Goal: Transaction & Acquisition: Purchase product/service

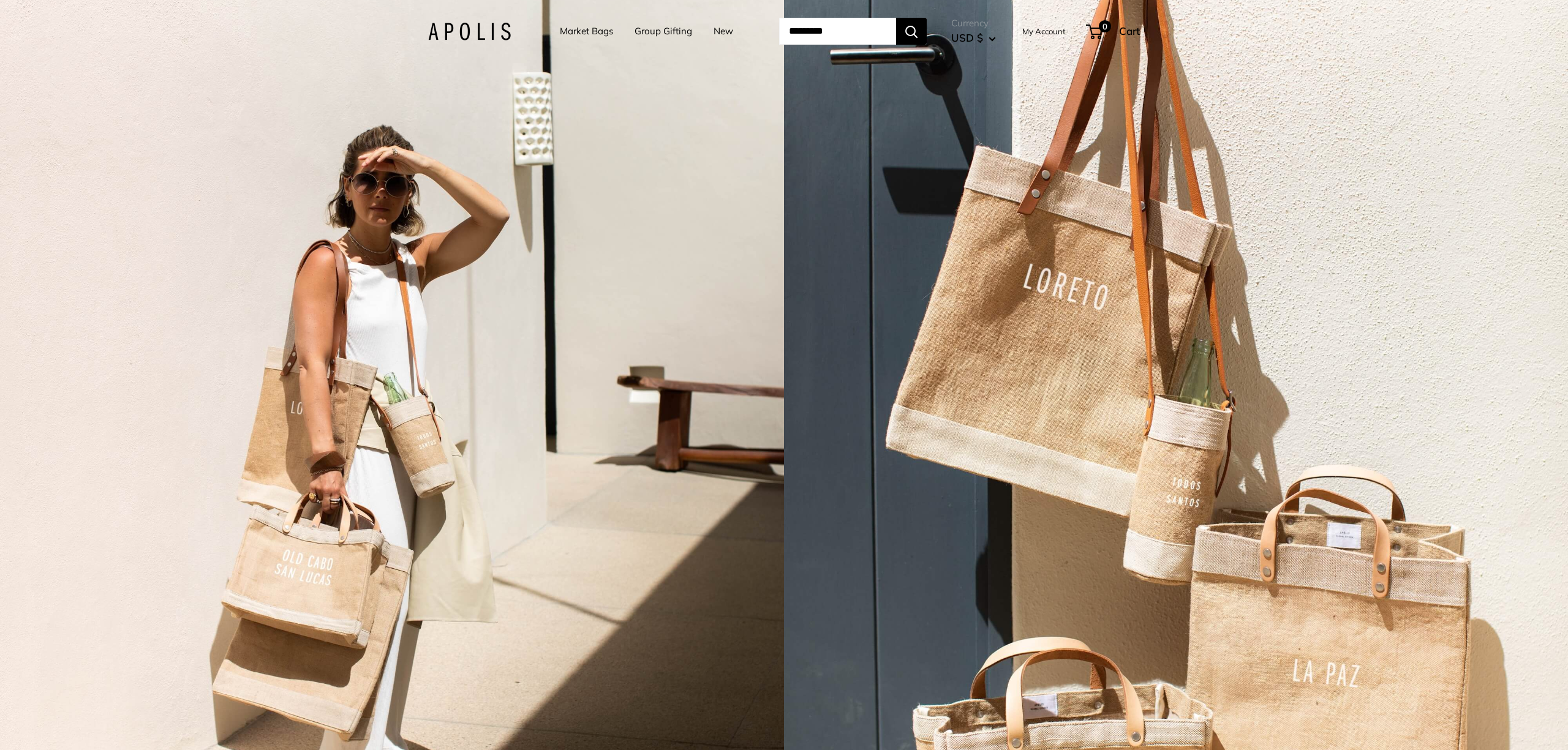
click at [567, 32] on link "Market Bags" at bounding box center [586, 31] width 53 height 17
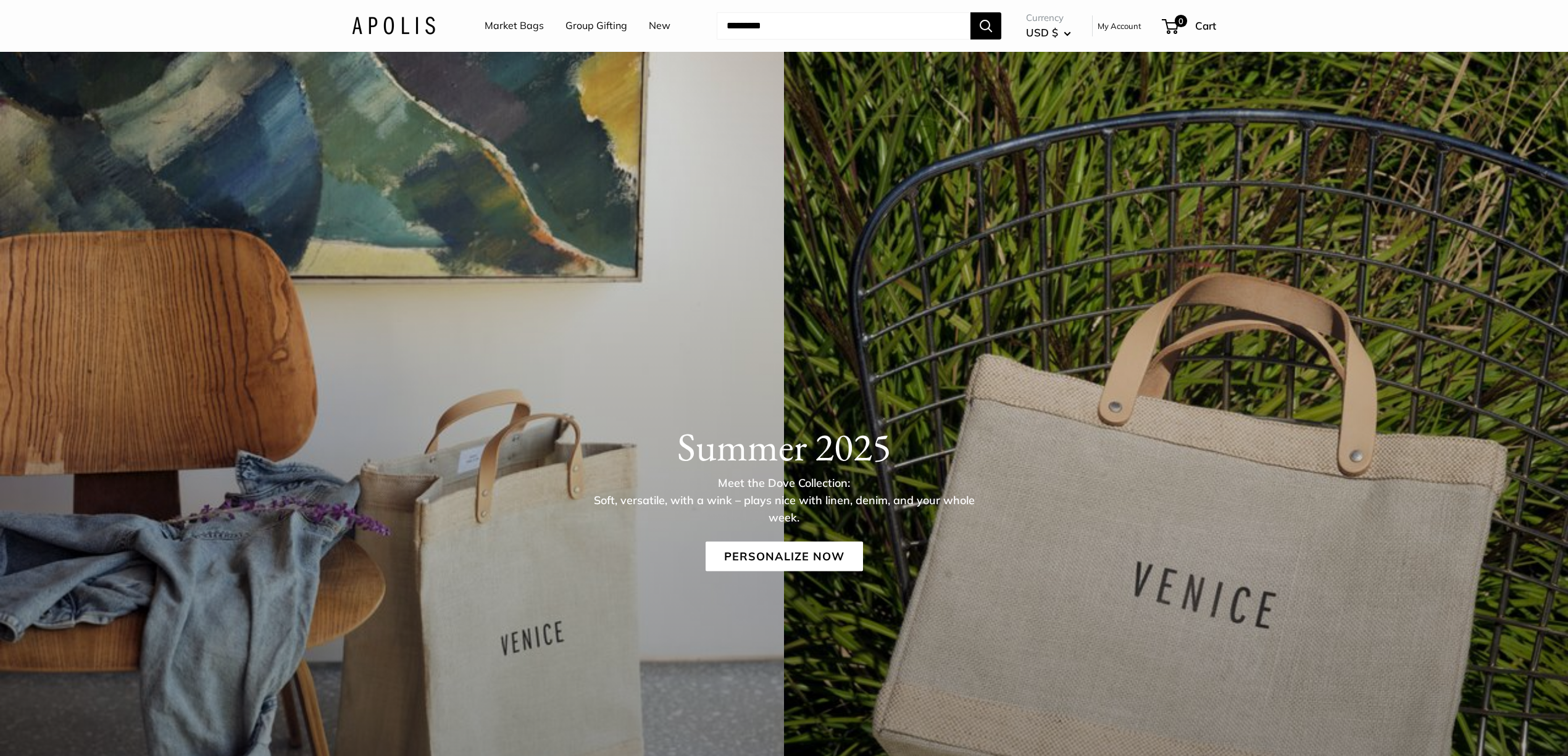
click at [506, 23] on link "Market Bags" at bounding box center [514, 26] width 60 height 19
click at [795, 558] on link "Personalize Now" at bounding box center [784, 556] width 157 height 29
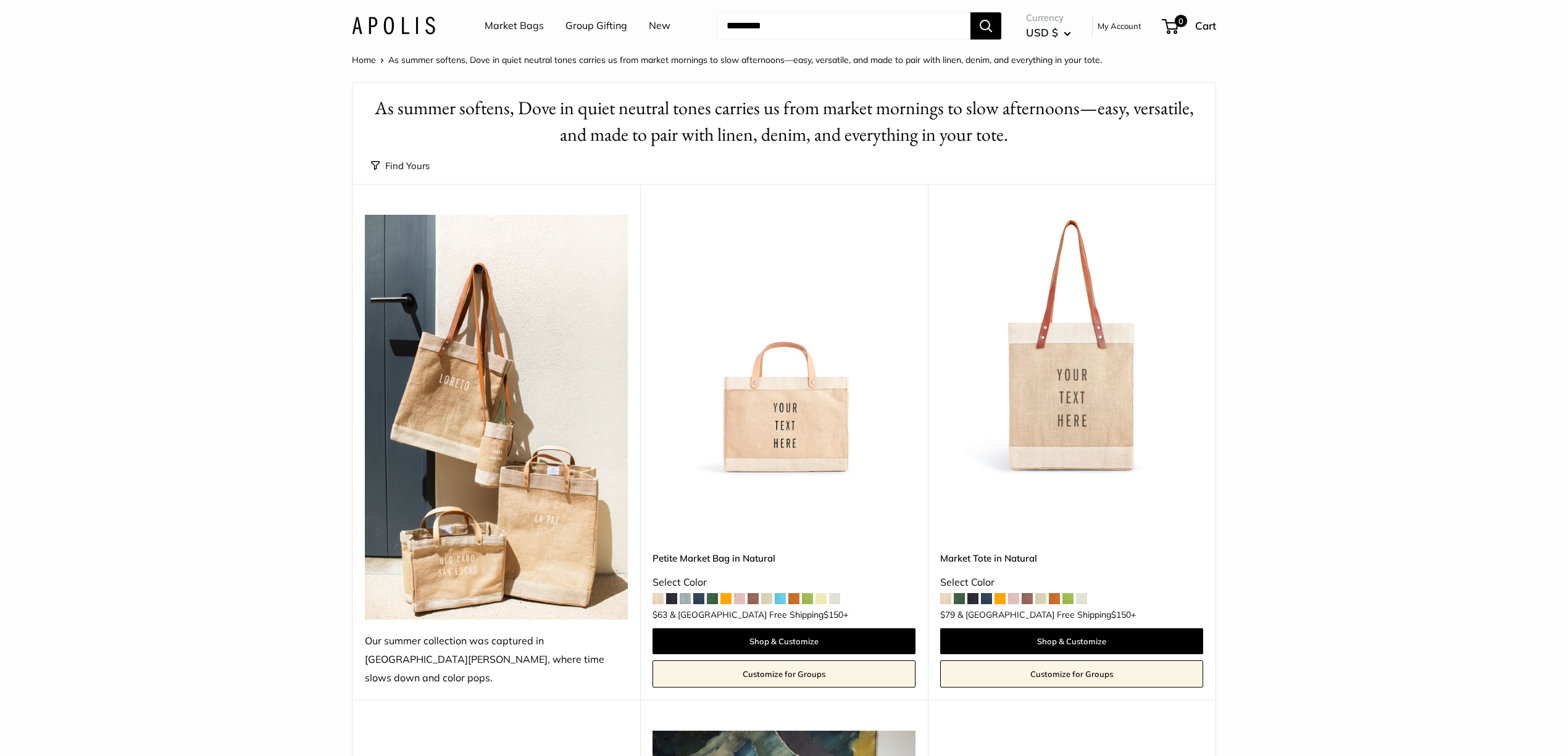
click at [0, 0] on img at bounding box center [0, 0] width 0 height 0
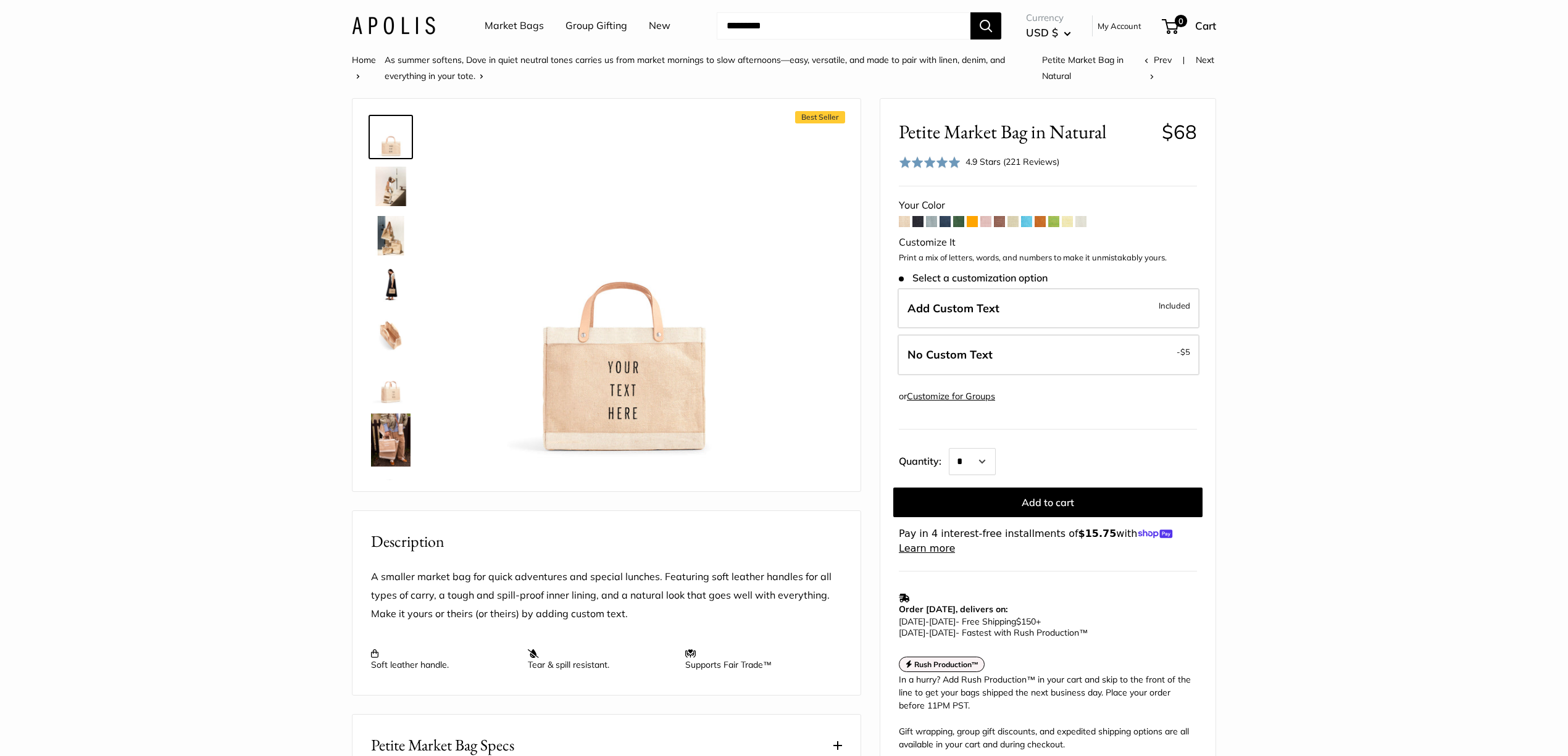
click at [1083, 224] on span at bounding box center [1080, 221] width 11 height 11
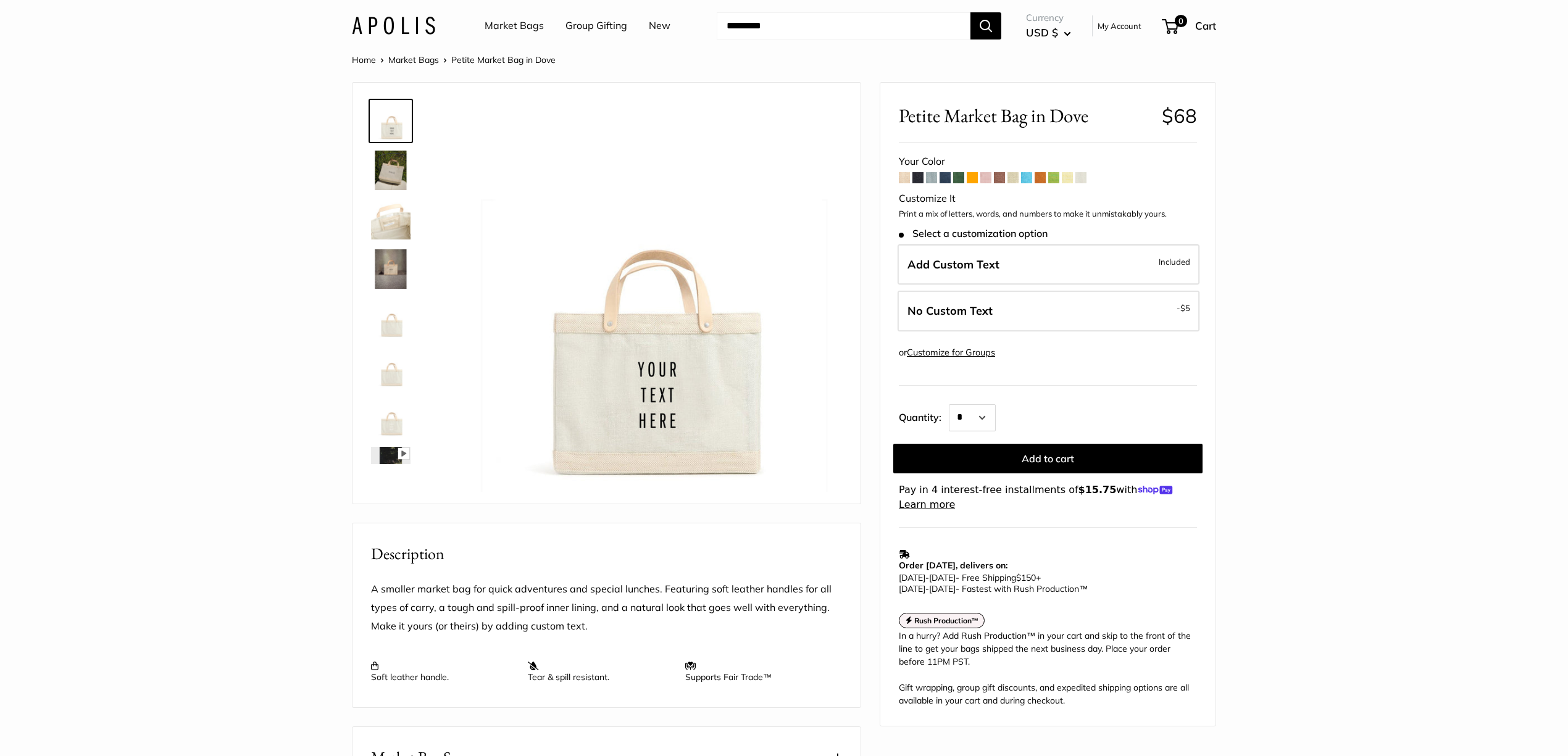
click at [899, 178] on span at bounding box center [904, 178] width 11 height 11
